Goal: Information Seeking & Learning: Learn about a topic

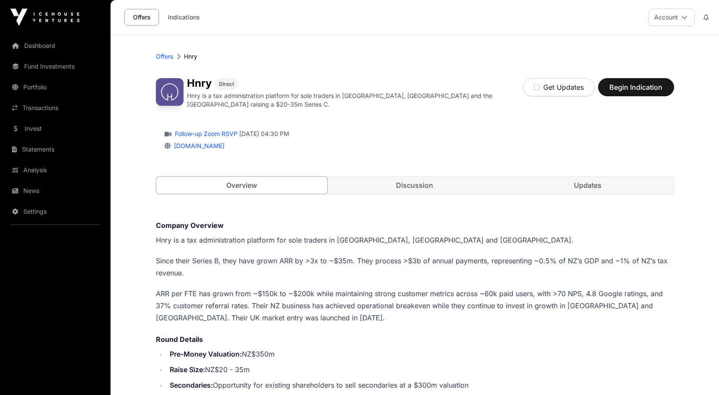
click at [400, 180] on link "Discussion" at bounding box center [415, 185] width 172 height 17
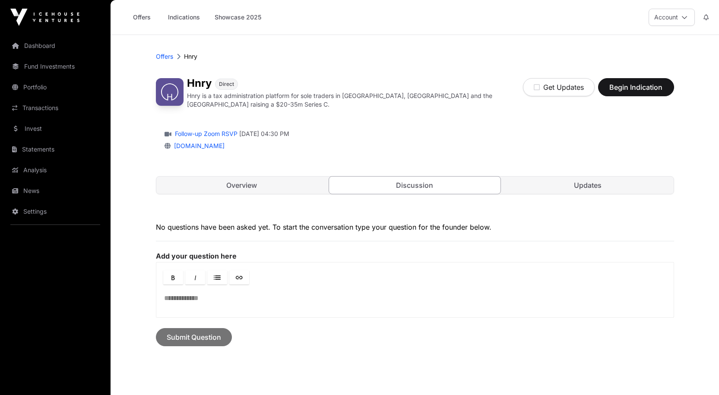
click at [577, 182] on link "Updates" at bounding box center [588, 185] width 172 height 17
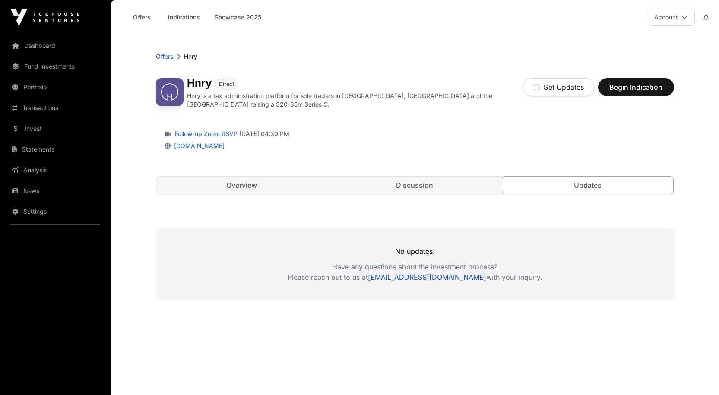
click at [233, 189] on link "Overview" at bounding box center [242, 185] width 172 height 17
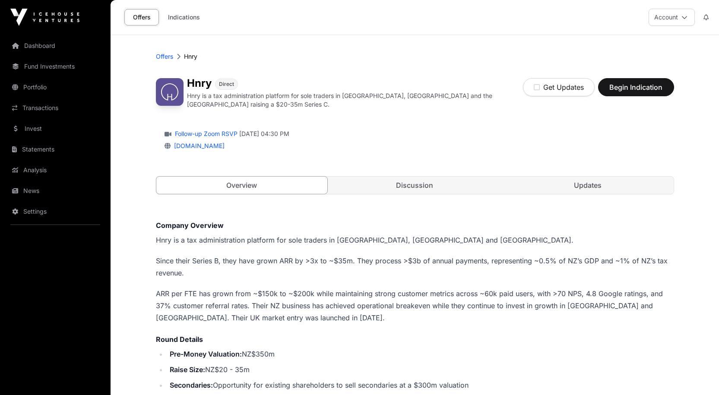
click at [201, 143] on link "[DOMAIN_NAME]" at bounding box center [198, 145] width 54 height 7
